Goal: Information Seeking & Learning: Learn about a topic

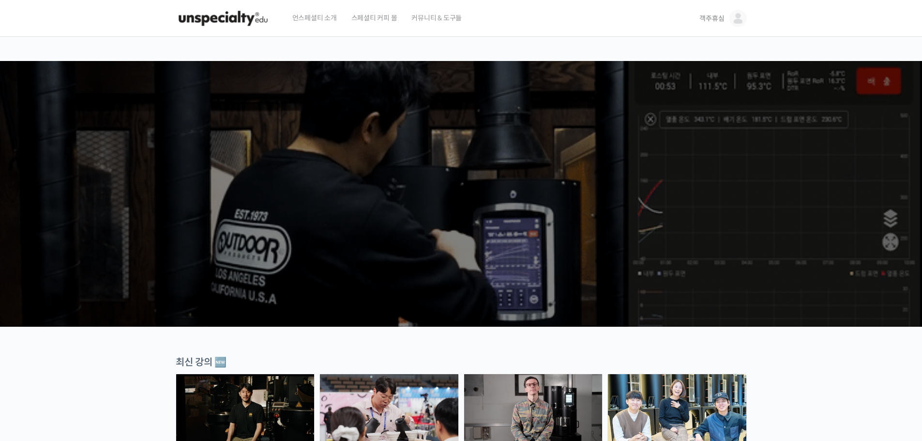
click at [712, 13] on link "객주휴심" at bounding box center [723, 18] width 47 height 37
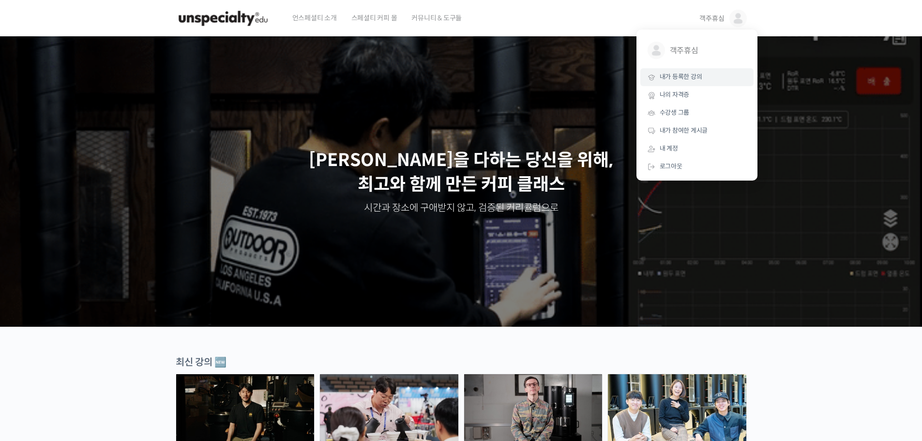
click at [695, 73] on span "내가 등록한 강의" at bounding box center [681, 77] width 43 height 8
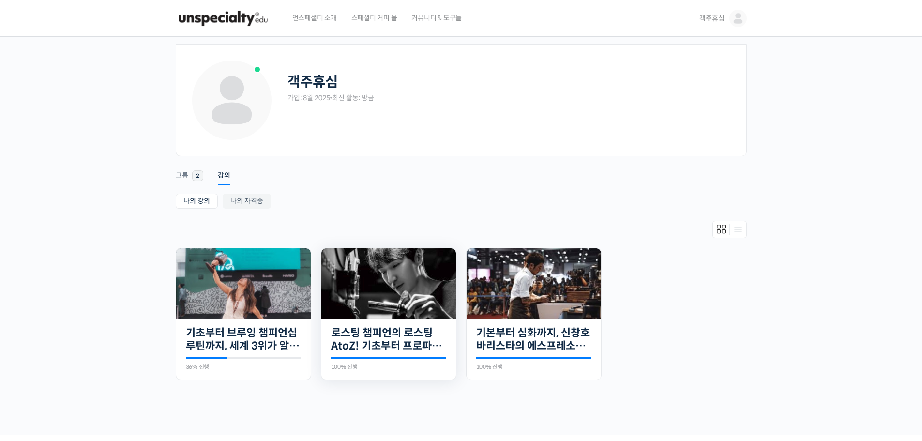
click at [387, 277] on img at bounding box center [388, 283] width 135 height 70
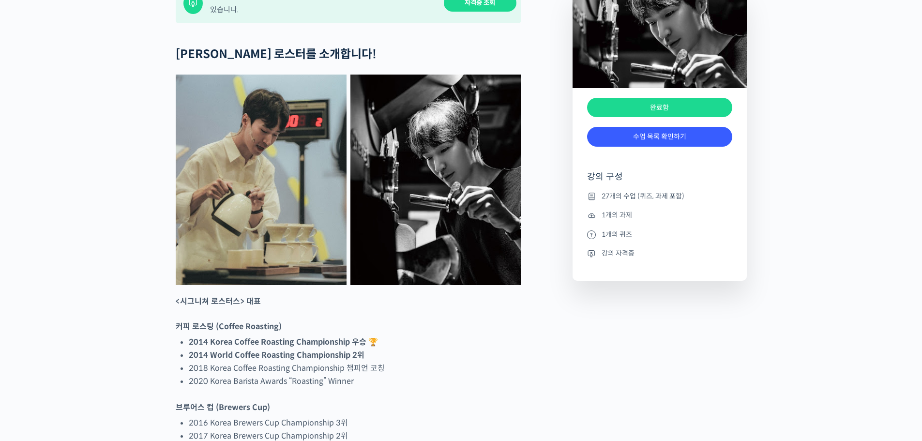
scroll to position [436, 0]
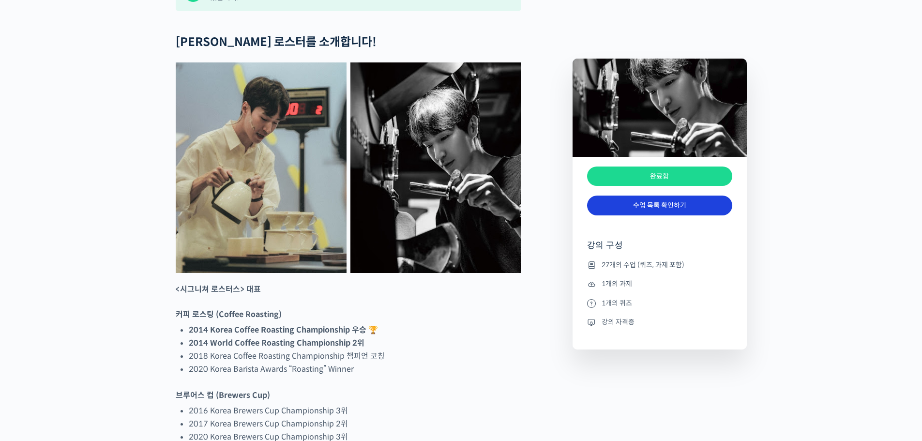
click at [623, 198] on link "수업 목록 확인하기" at bounding box center [659, 206] width 145 height 20
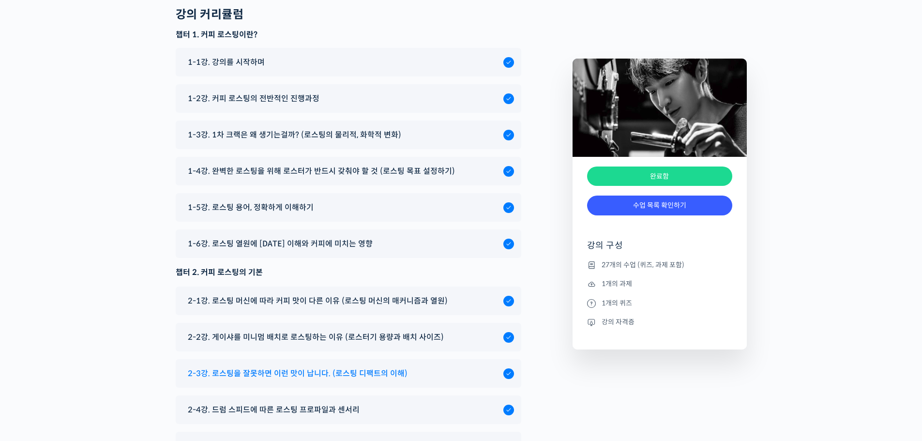
click at [371, 367] on span "2-3강. 로스팅을 잘못하면 이런 맛이 납니다. (로스팅 디팩트의 이해)" at bounding box center [298, 373] width 220 height 13
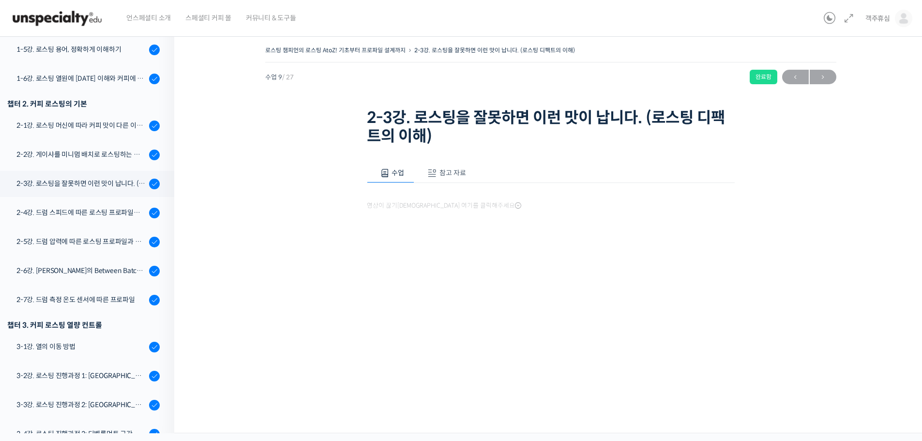
scroll to position [392, 0]
